Goal: Information Seeking & Learning: Find specific page/section

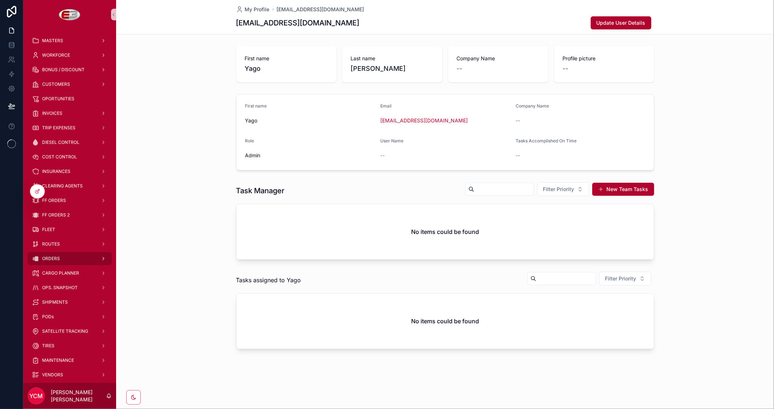
click at [65, 253] on div "ORDERS" at bounding box center [70, 259] width 76 height 12
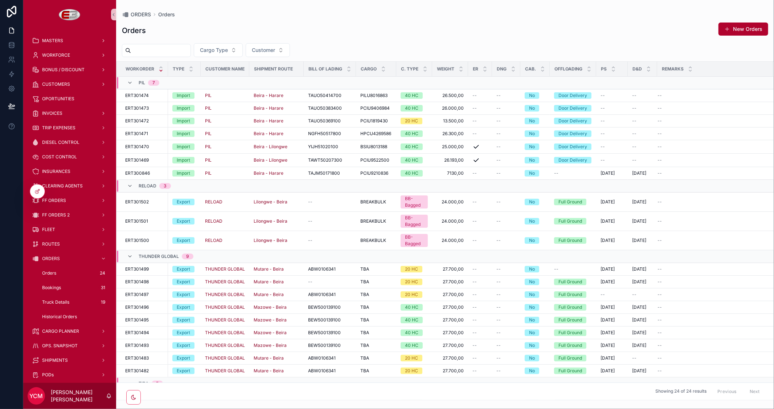
click at [184, 55] on input "scrollable content" at bounding box center [161, 50] width 60 height 10
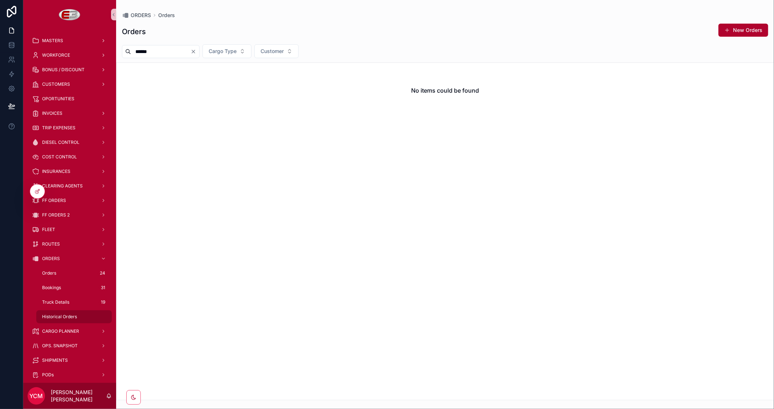
type input "******"
click at [57, 317] on span "Historical Orders" at bounding box center [59, 317] width 35 height 6
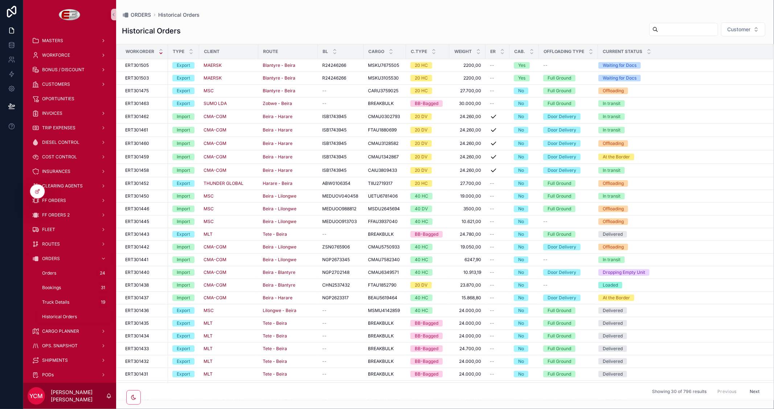
click at [658, 26] on input "scrollable content" at bounding box center [688, 29] width 60 height 10
type input "****"
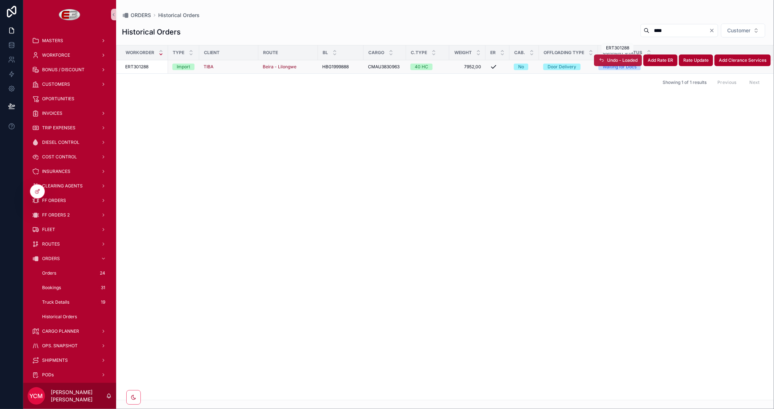
click at [623, 62] on span "Undo - Loaded" at bounding box center [622, 60] width 30 height 6
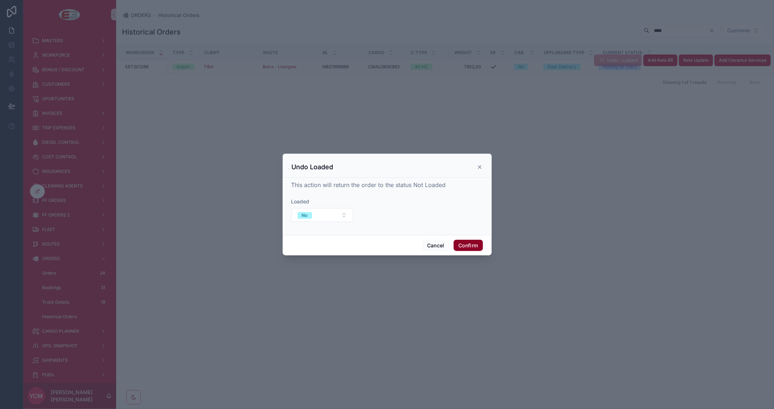
click at [480, 243] on button "Confirm" at bounding box center [468, 246] width 29 height 12
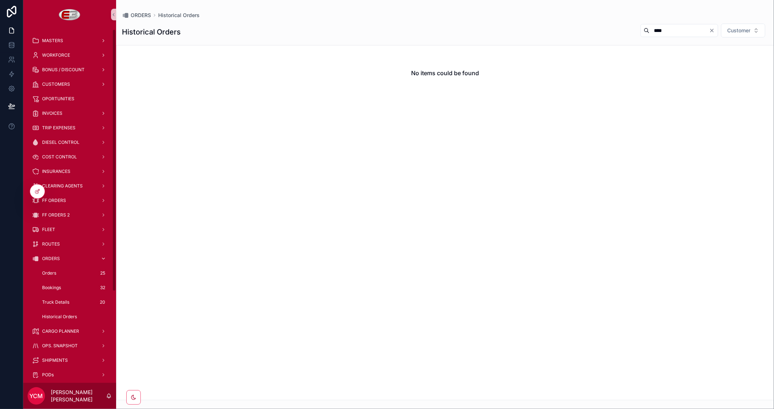
click at [48, 257] on span "ORDERS" at bounding box center [51, 259] width 18 height 6
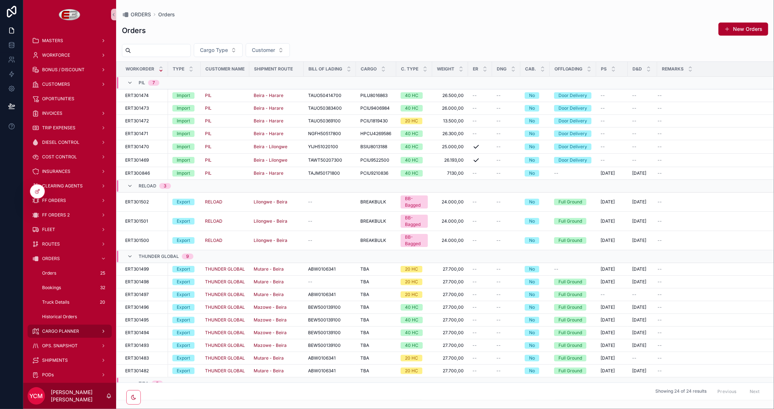
click at [46, 328] on span "CARGO PLANNER" at bounding box center [60, 331] width 37 height 6
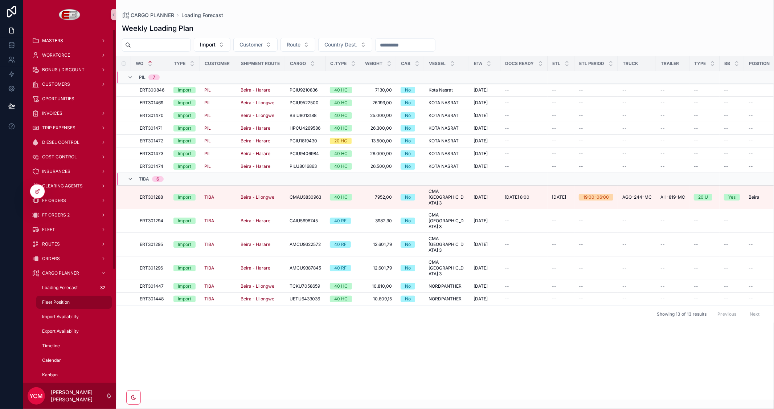
click at [60, 302] on span "Fleet Position" at bounding box center [56, 302] width 28 height 6
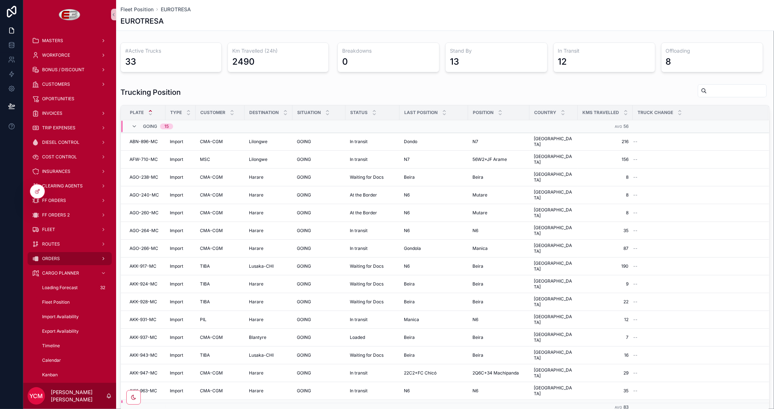
click at [57, 256] on span "ORDERS" at bounding box center [51, 259] width 18 height 6
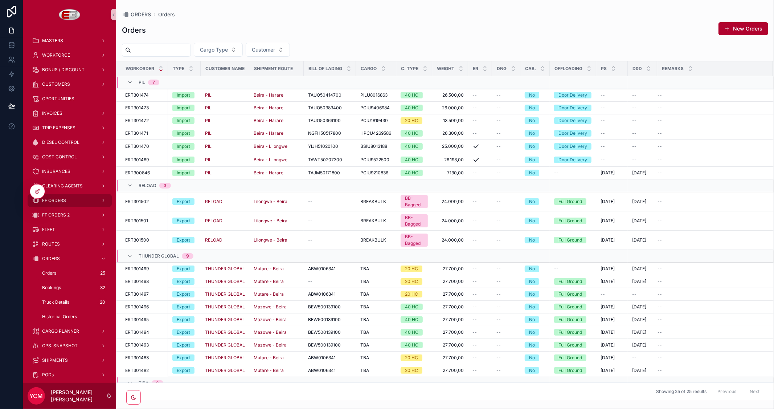
click at [61, 201] on span "FF ORDERS" at bounding box center [54, 200] width 24 height 6
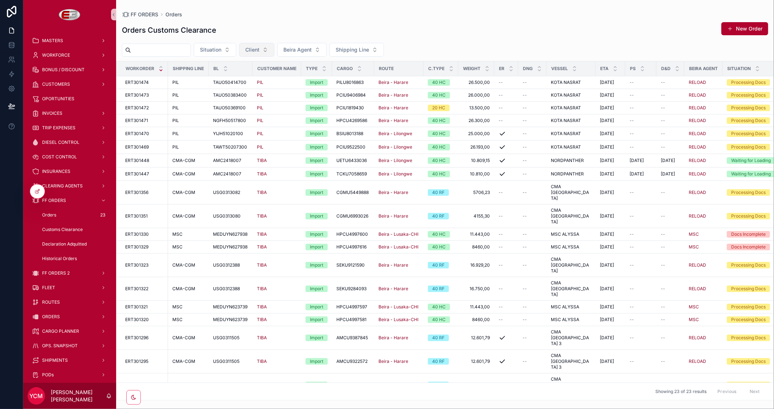
click at [260, 52] on span "Client" at bounding box center [252, 49] width 14 height 7
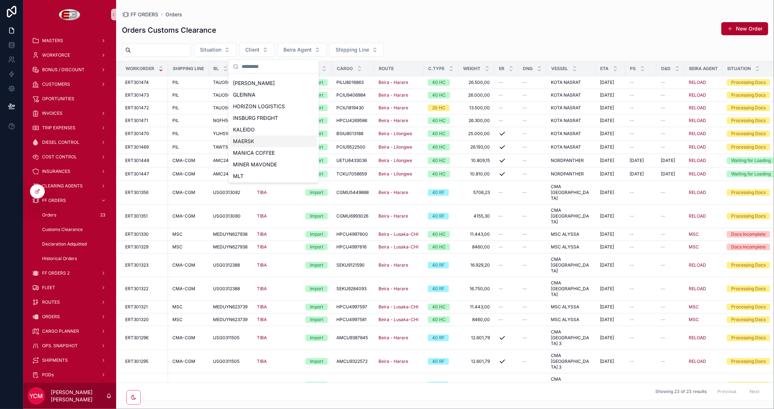
scroll to position [161, 0]
click at [242, 162] on span "TIBA" at bounding box center [239, 163] width 12 height 7
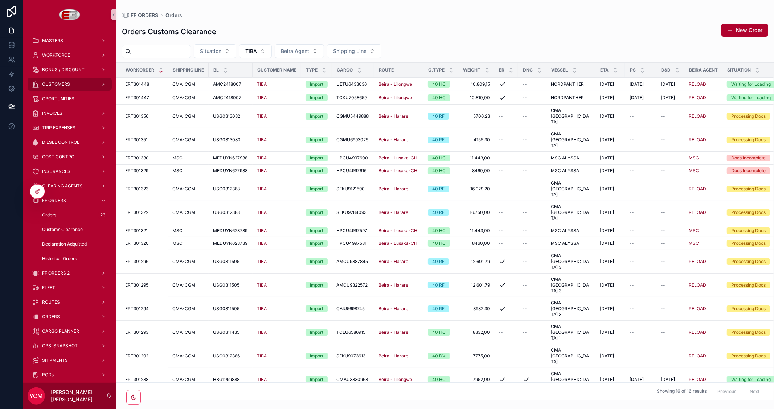
click at [61, 80] on div "CUSTOMERS" at bounding box center [70, 84] width 76 height 12
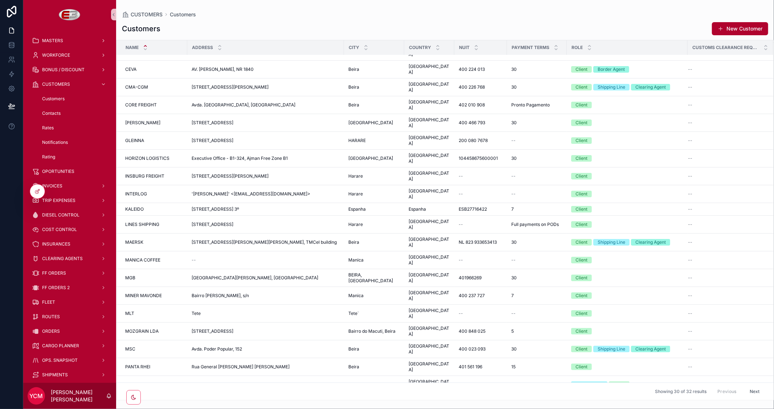
scroll to position [56, 0]
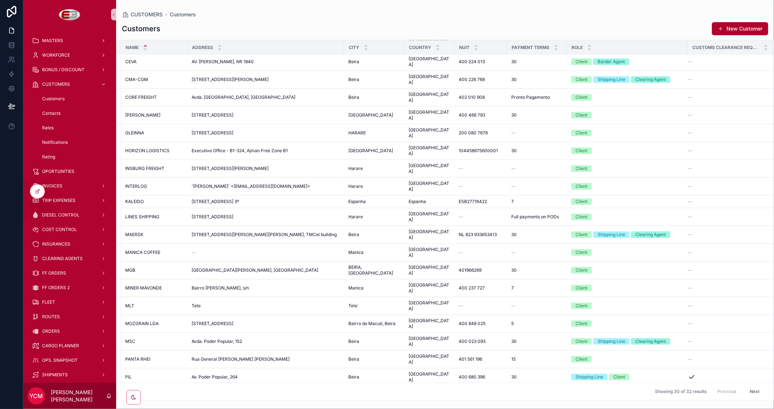
click at [750, 391] on button "Next" at bounding box center [755, 390] width 20 height 11
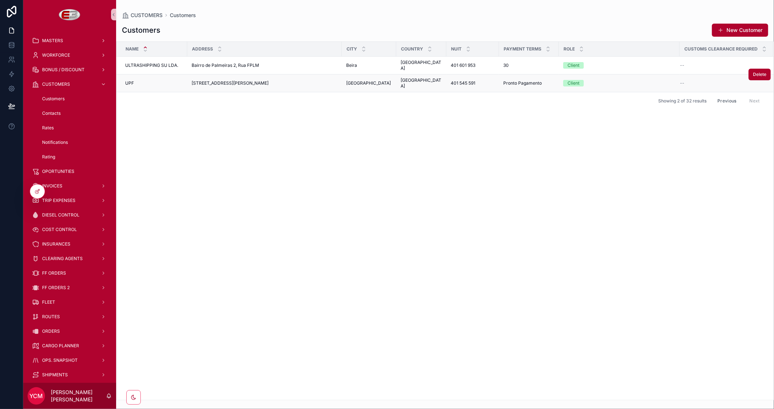
click at [170, 80] on div "UPF UPF" at bounding box center [154, 83] width 58 height 6
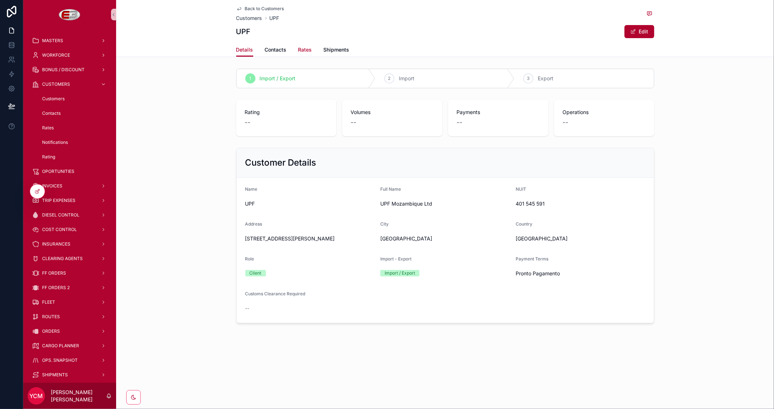
click at [306, 49] on span "Rates" at bounding box center [305, 49] width 14 height 7
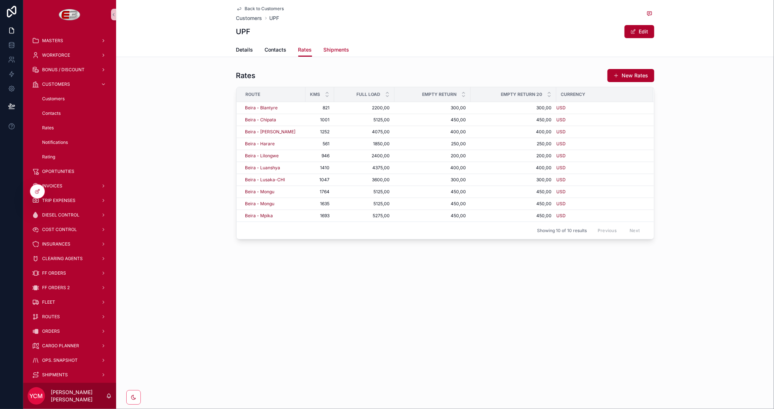
click at [330, 51] on span "Shipments" at bounding box center [337, 49] width 26 height 7
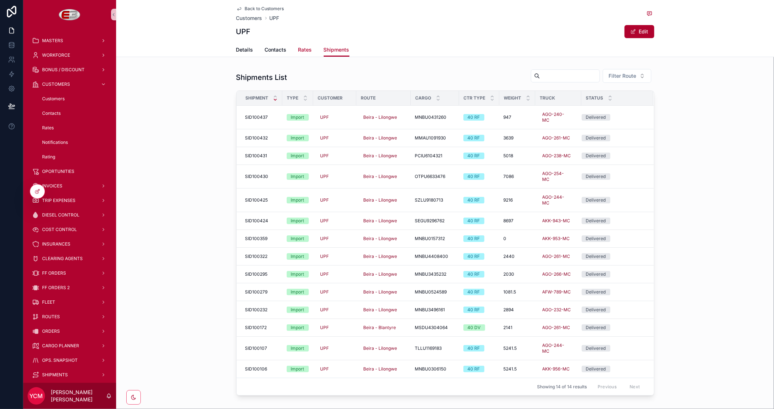
click at [304, 47] on span "Rates" at bounding box center [305, 49] width 14 height 7
